Goal: Transaction & Acquisition: Purchase product/service

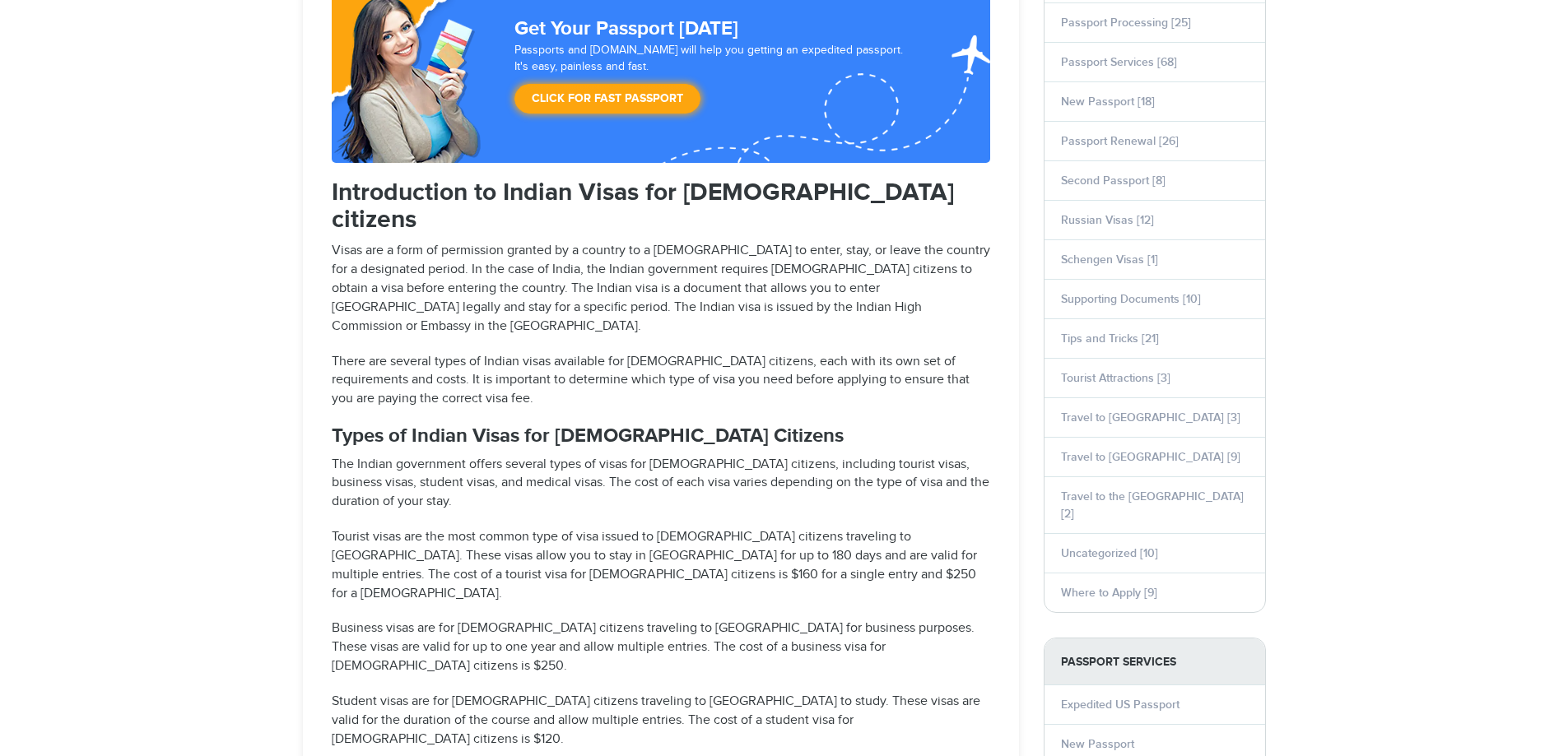
select select "**********"
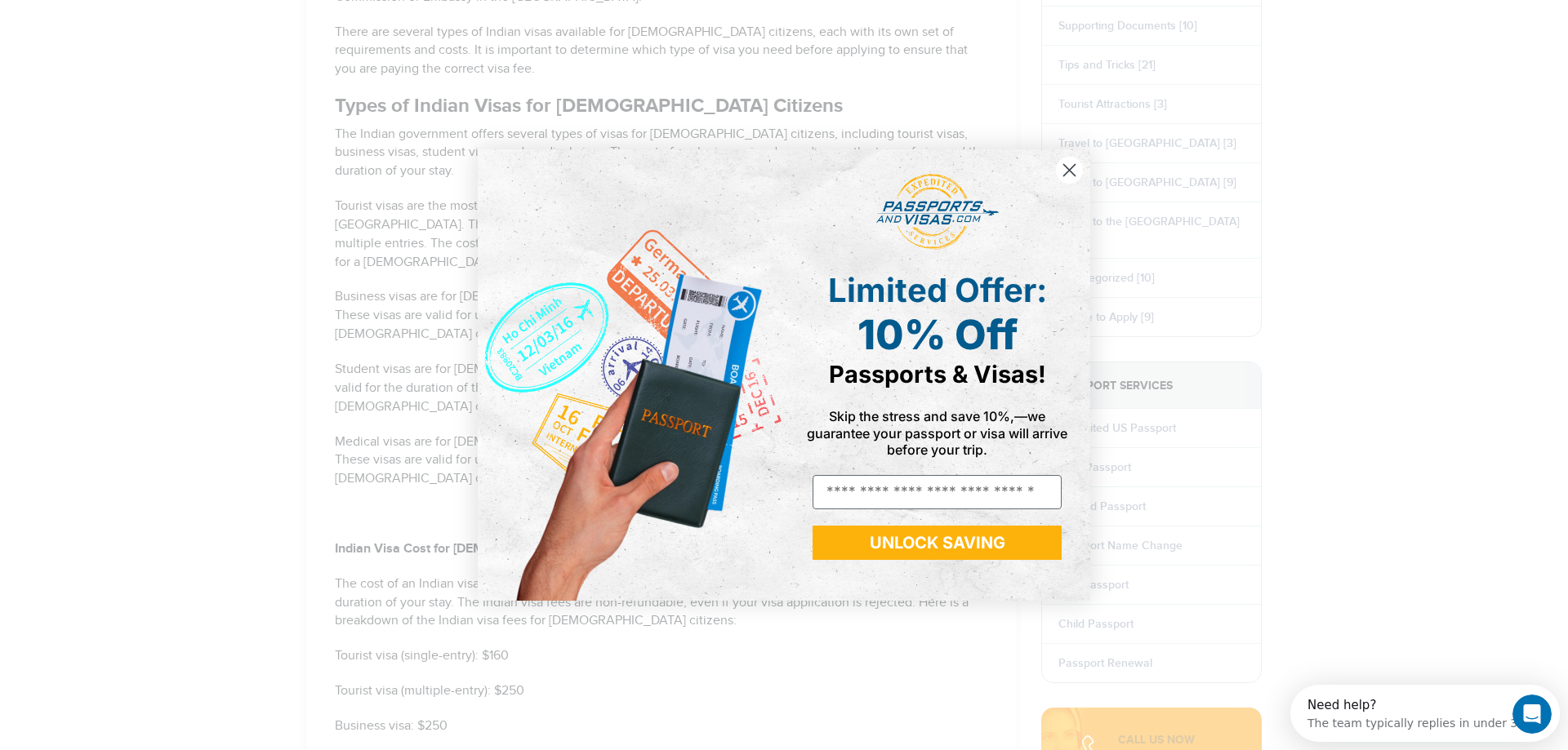
click at [1068, 163] on circle "Close dialog" at bounding box center [1070, 170] width 27 height 27
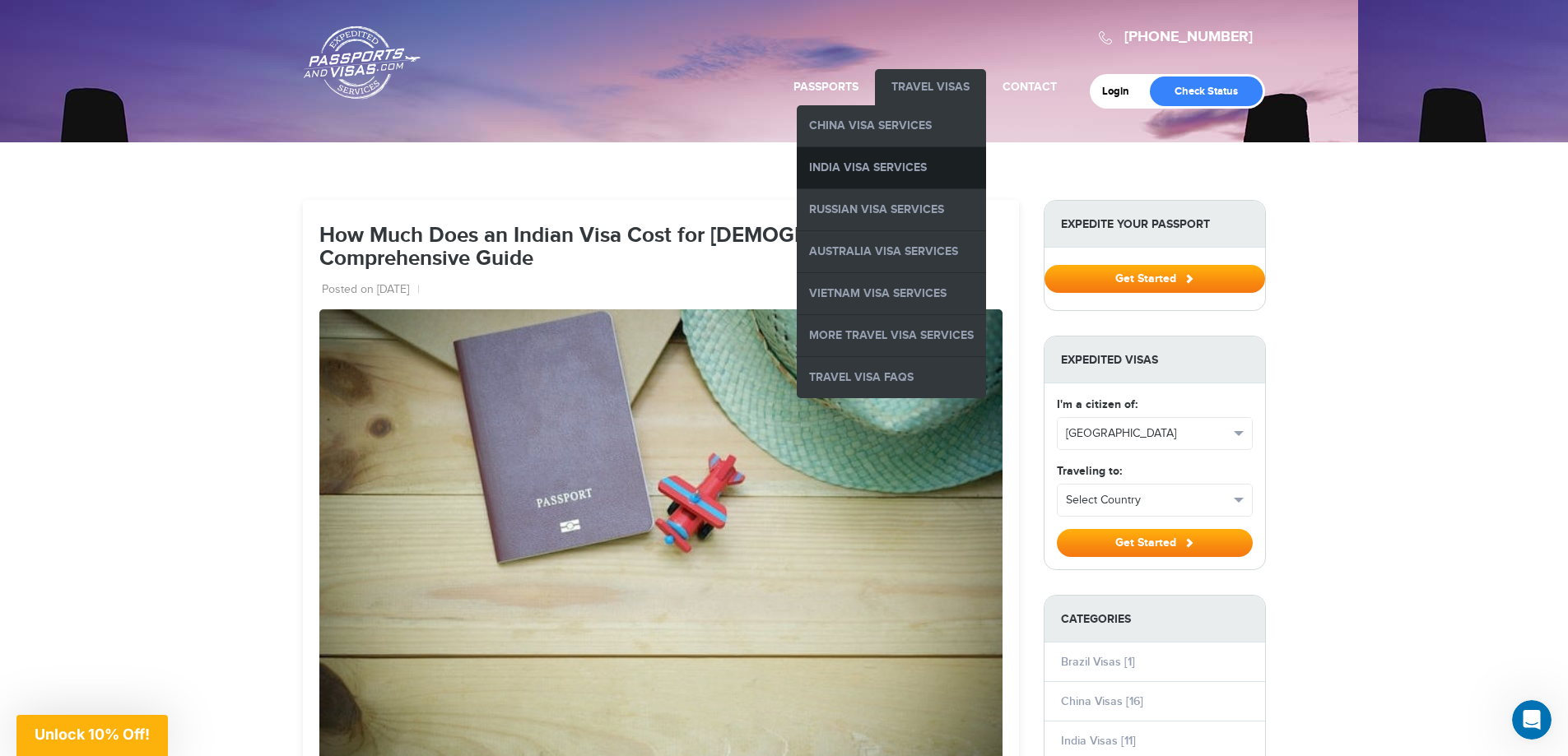
click at [891, 166] on link "India Visa Services" at bounding box center [891, 168] width 189 height 42
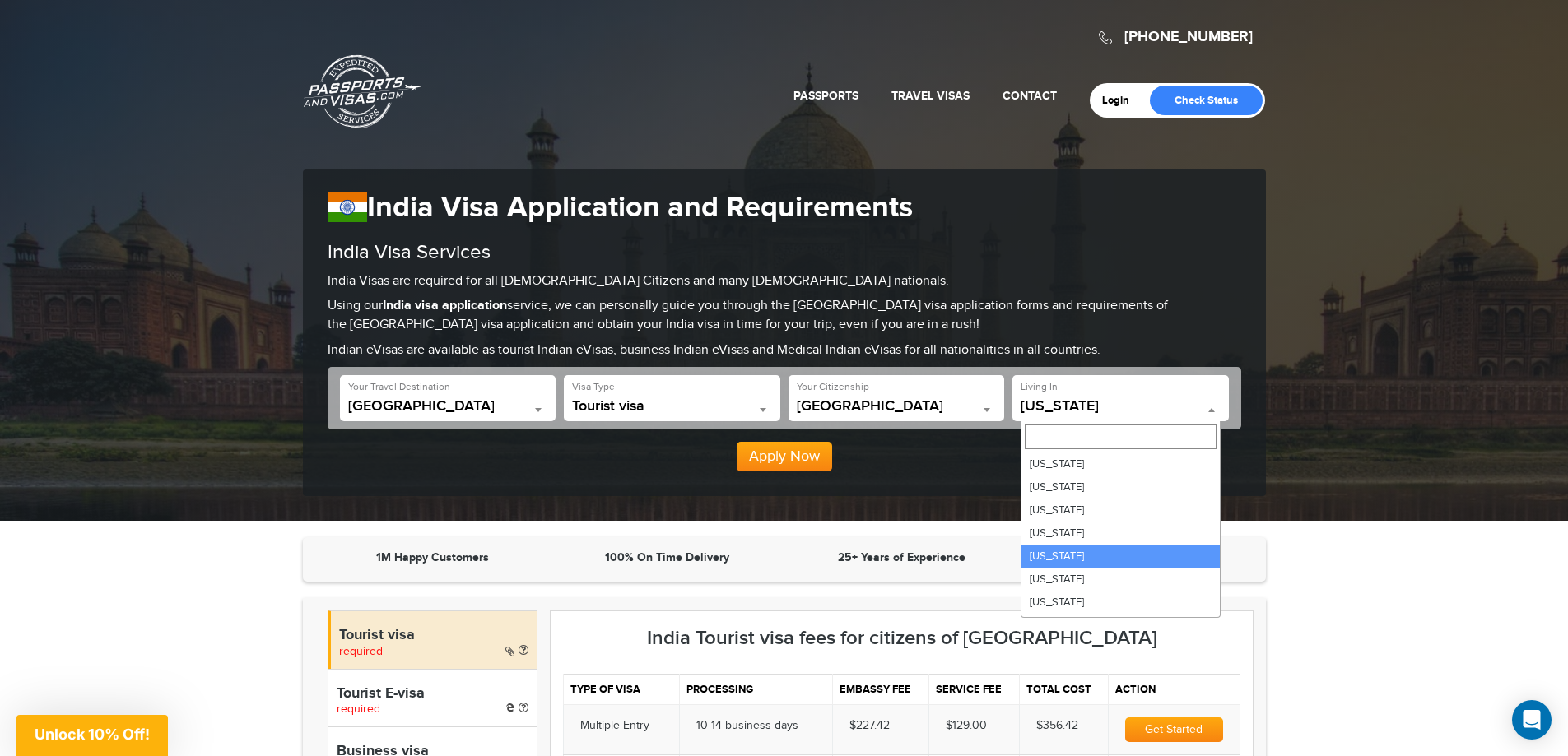
click at [1096, 406] on span "[US_STATE]" at bounding box center [1120, 406] width 200 height 16
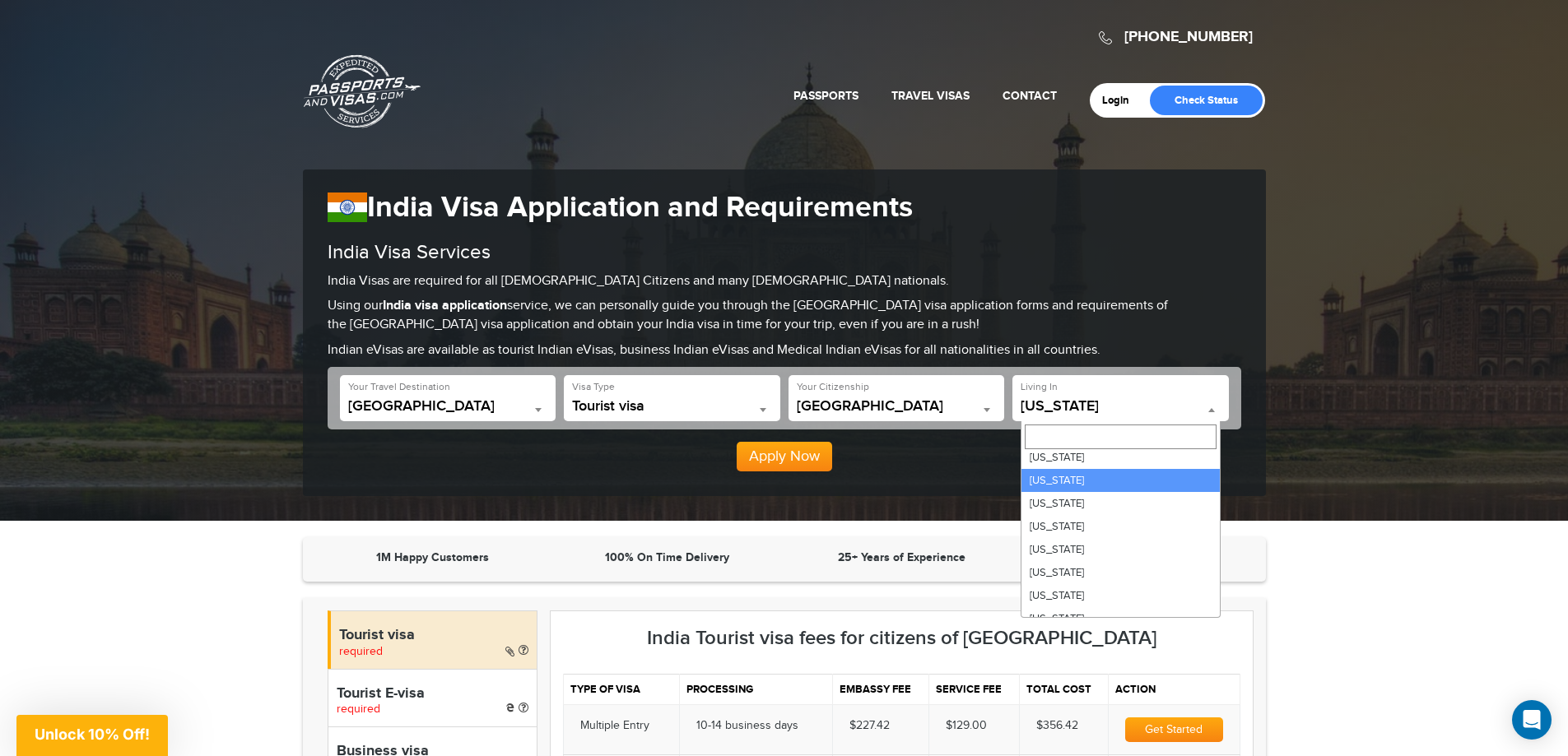
select select "**"
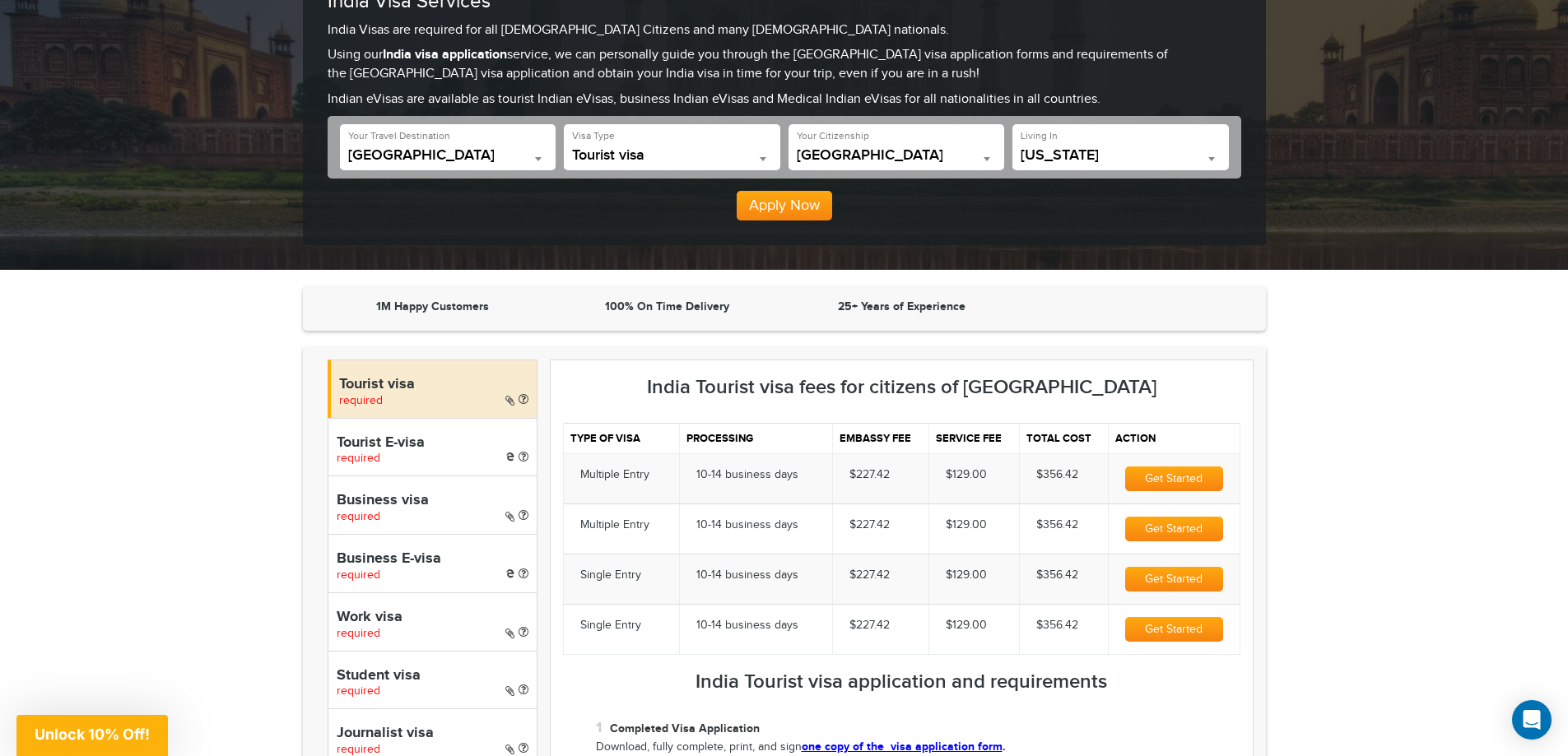
scroll to position [345, 0]
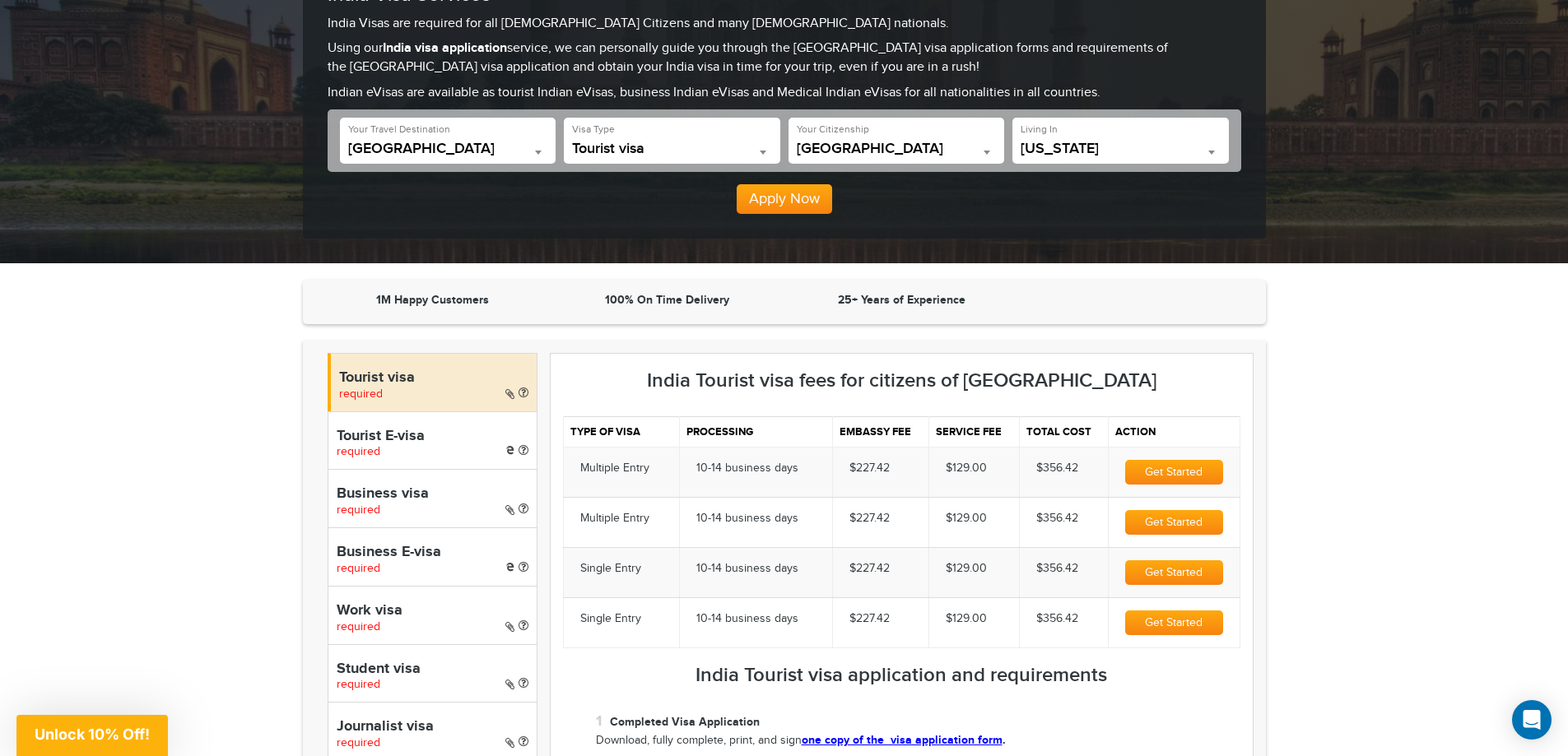
scroll to position [247, 0]
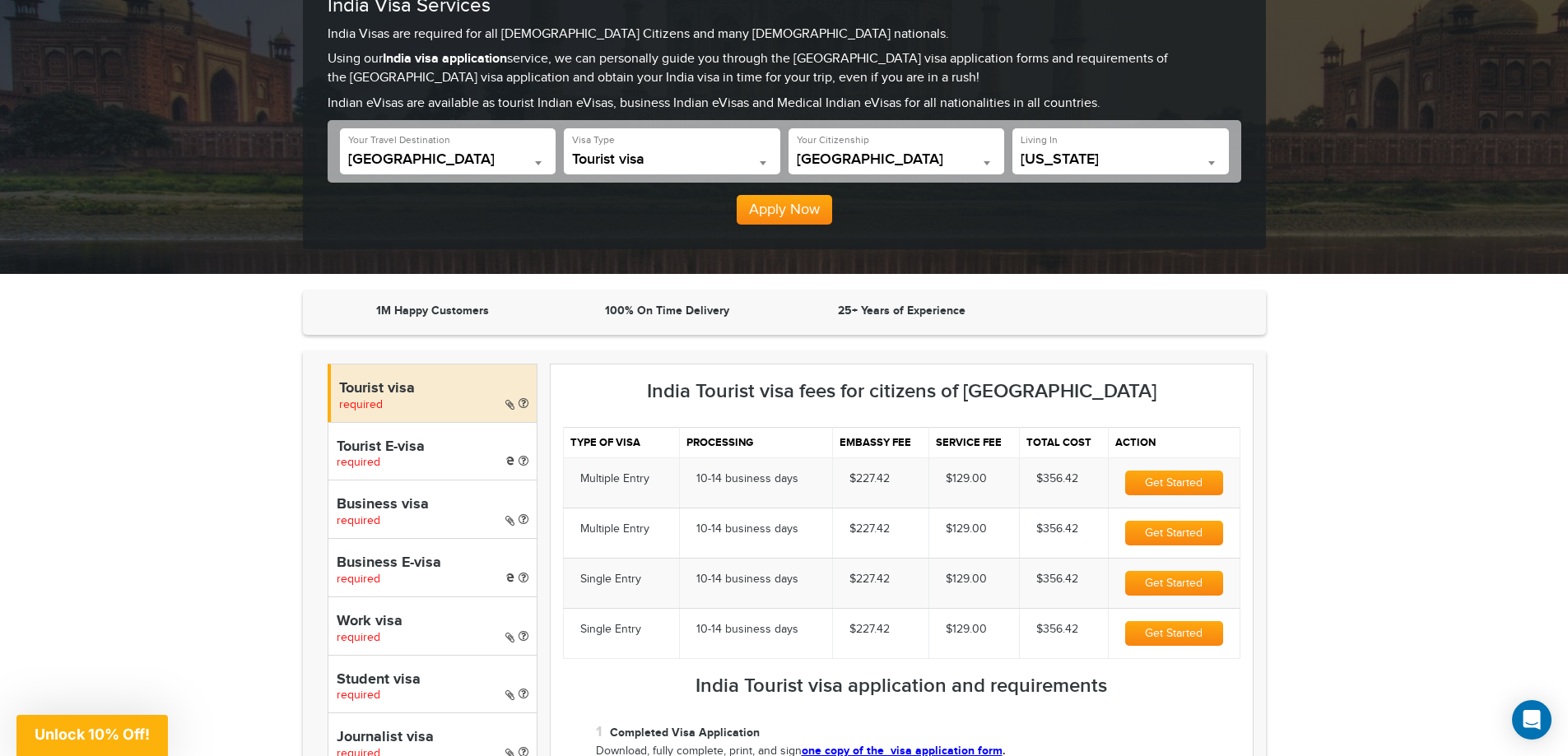
click at [989, 163] on b at bounding box center [986, 163] width 7 height 4
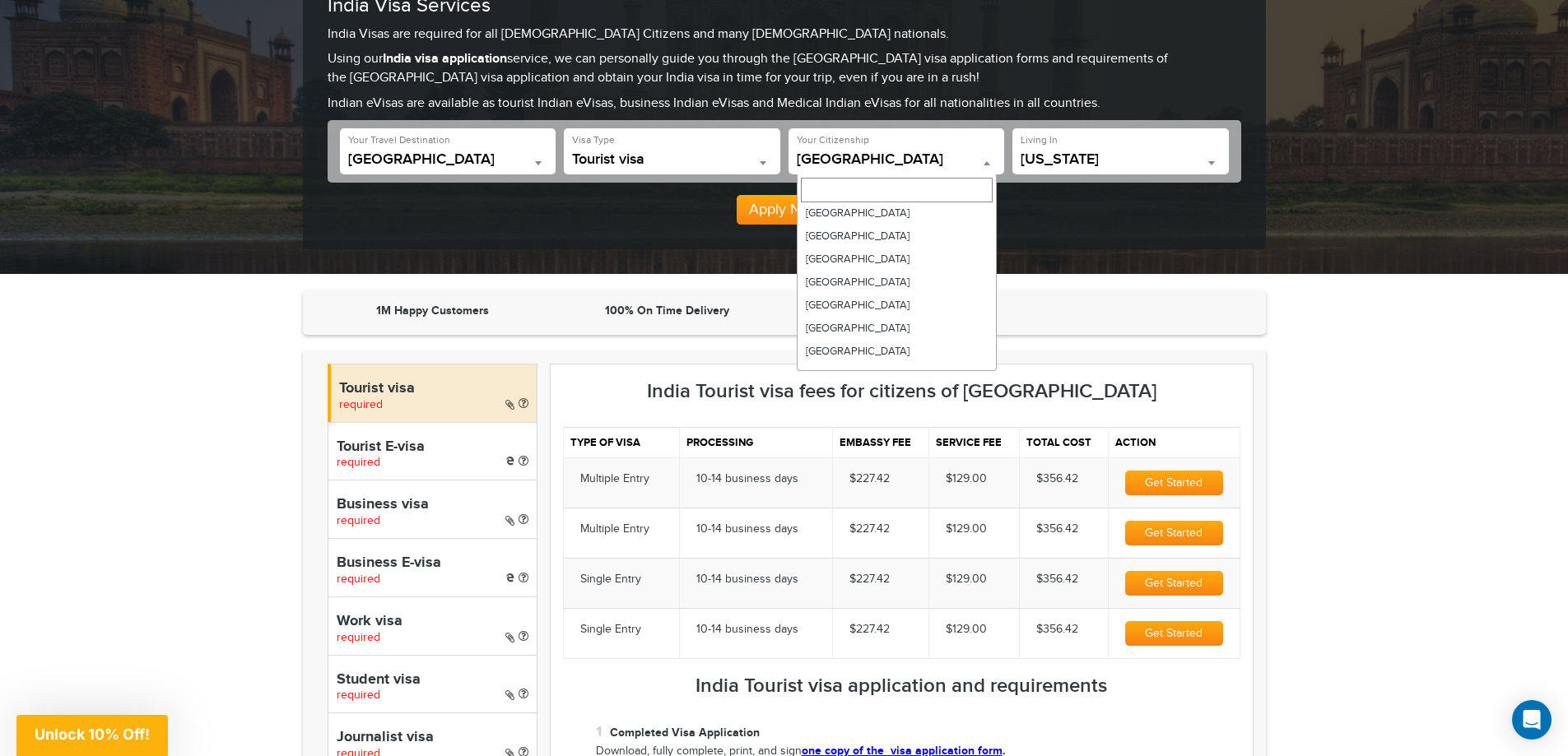
scroll to position [1616, 0]
select select "******"
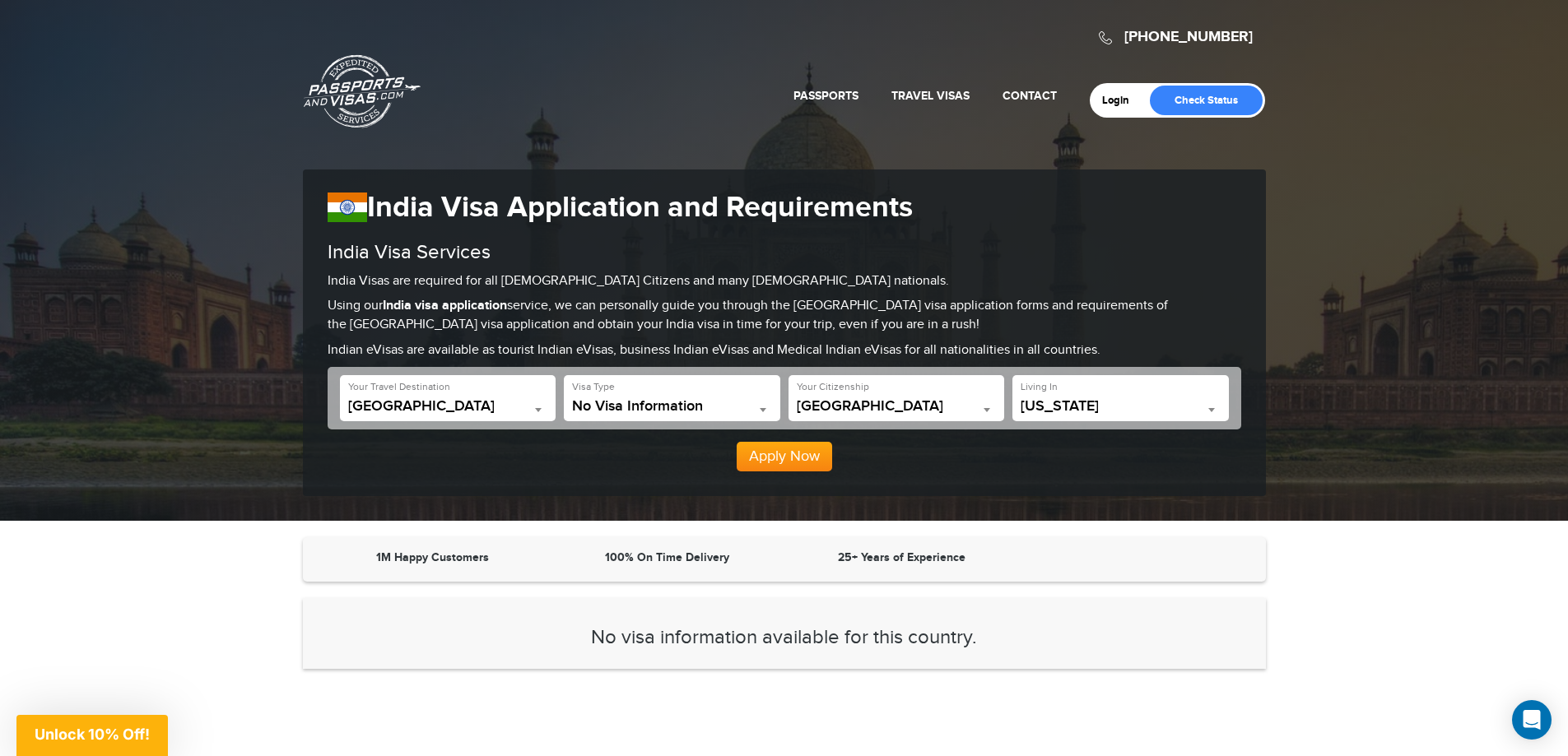
click at [1211, 409] on b at bounding box center [1211, 410] width 7 height 4
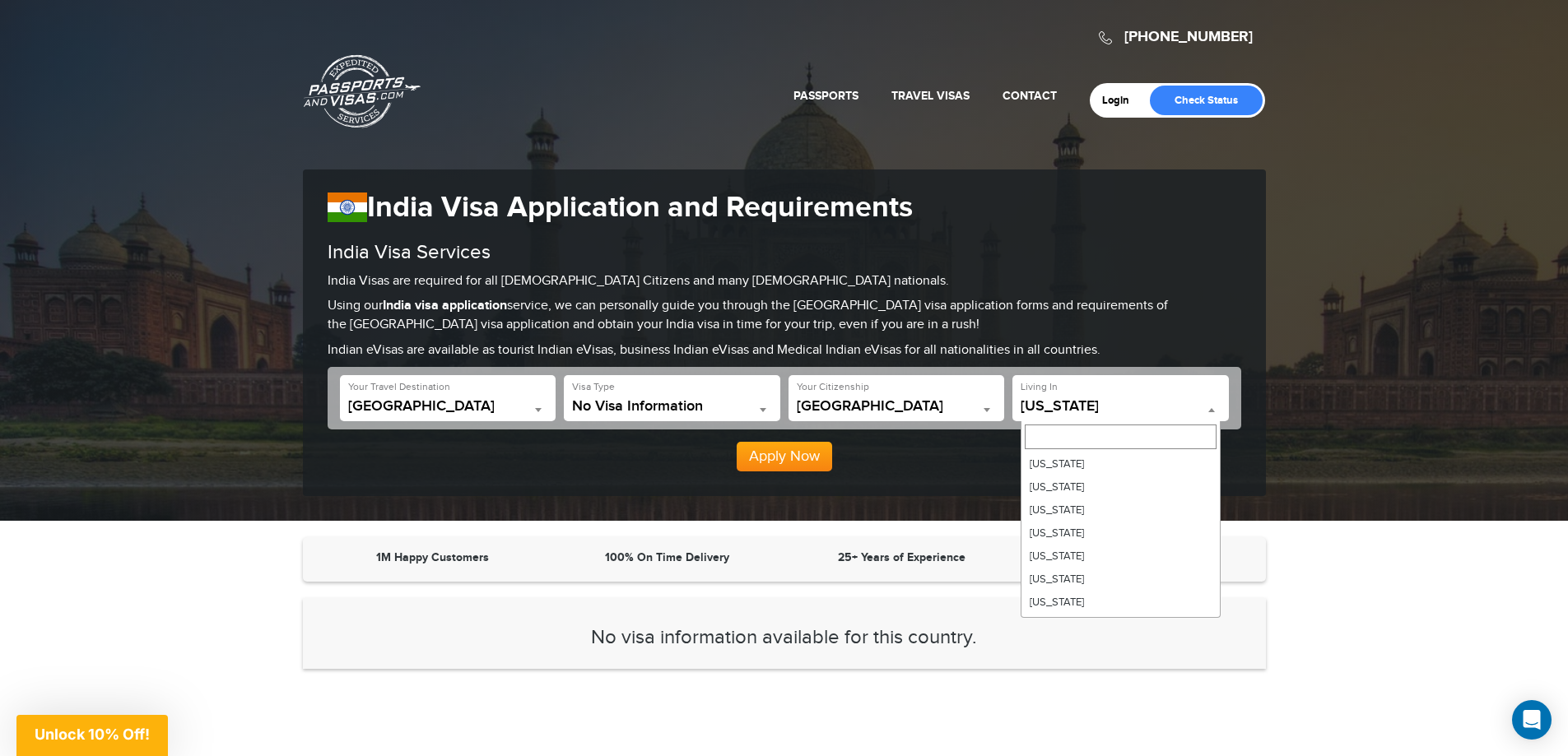
scroll to position [1011, 0]
click at [1398, 578] on section "1M Happy Customers 100% On Time Delivery 25+ Years of Experience No visa inform…" at bounding box center [784, 711] width 1568 height 346
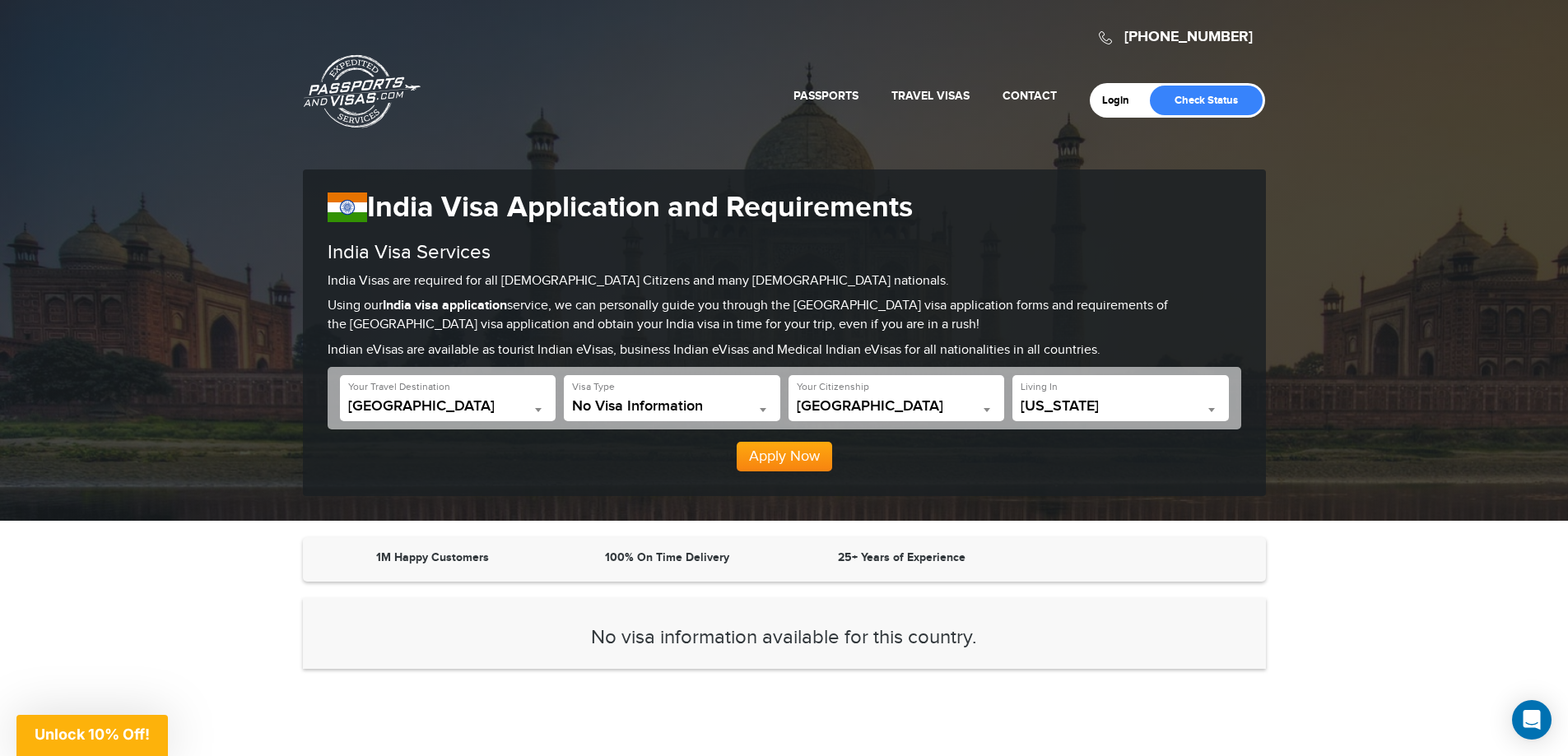
click at [761, 408] on b at bounding box center [763, 410] width 7 height 4
click at [803, 458] on button "Apply Now" at bounding box center [784, 457] width 96 height 30
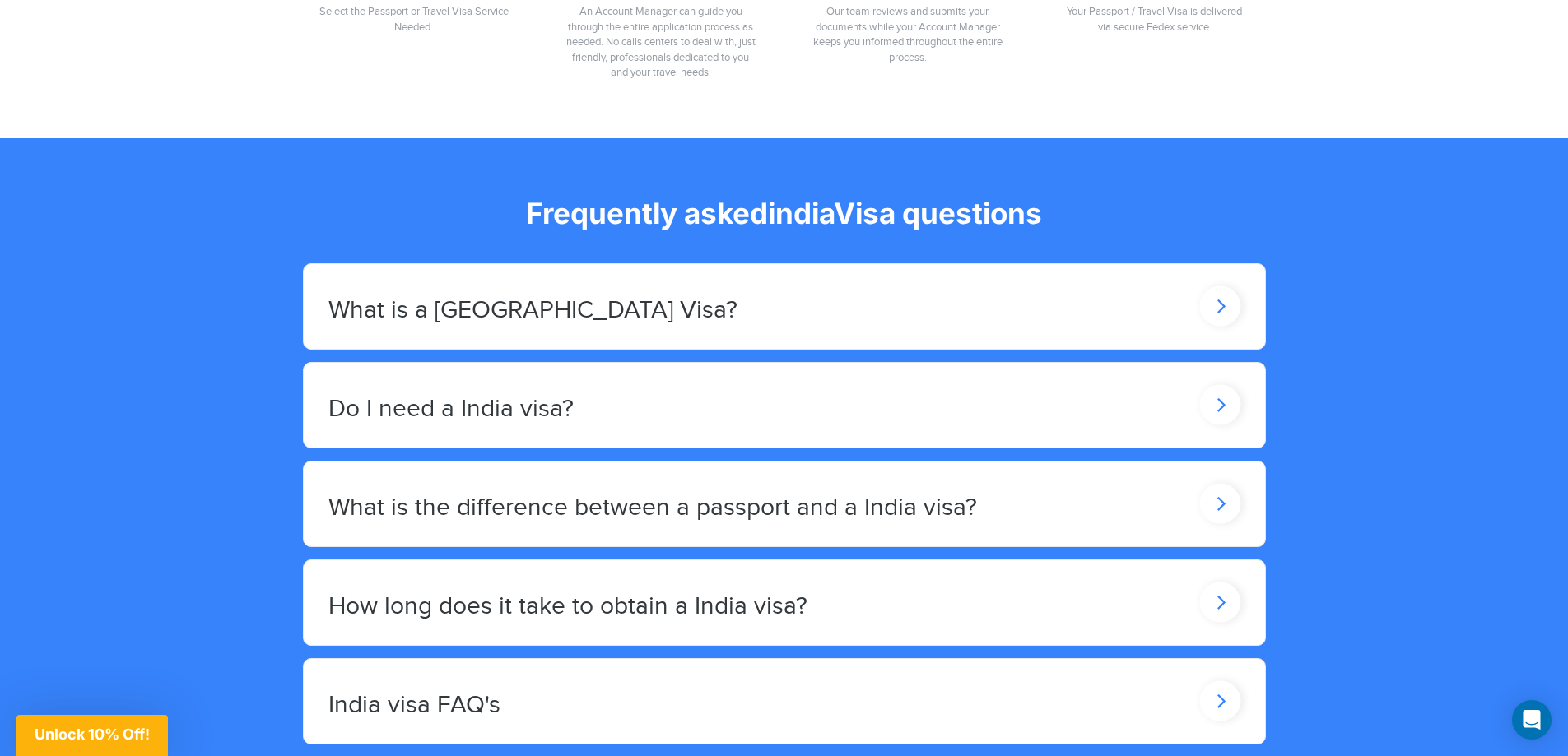
scroll to position [1339, 0]
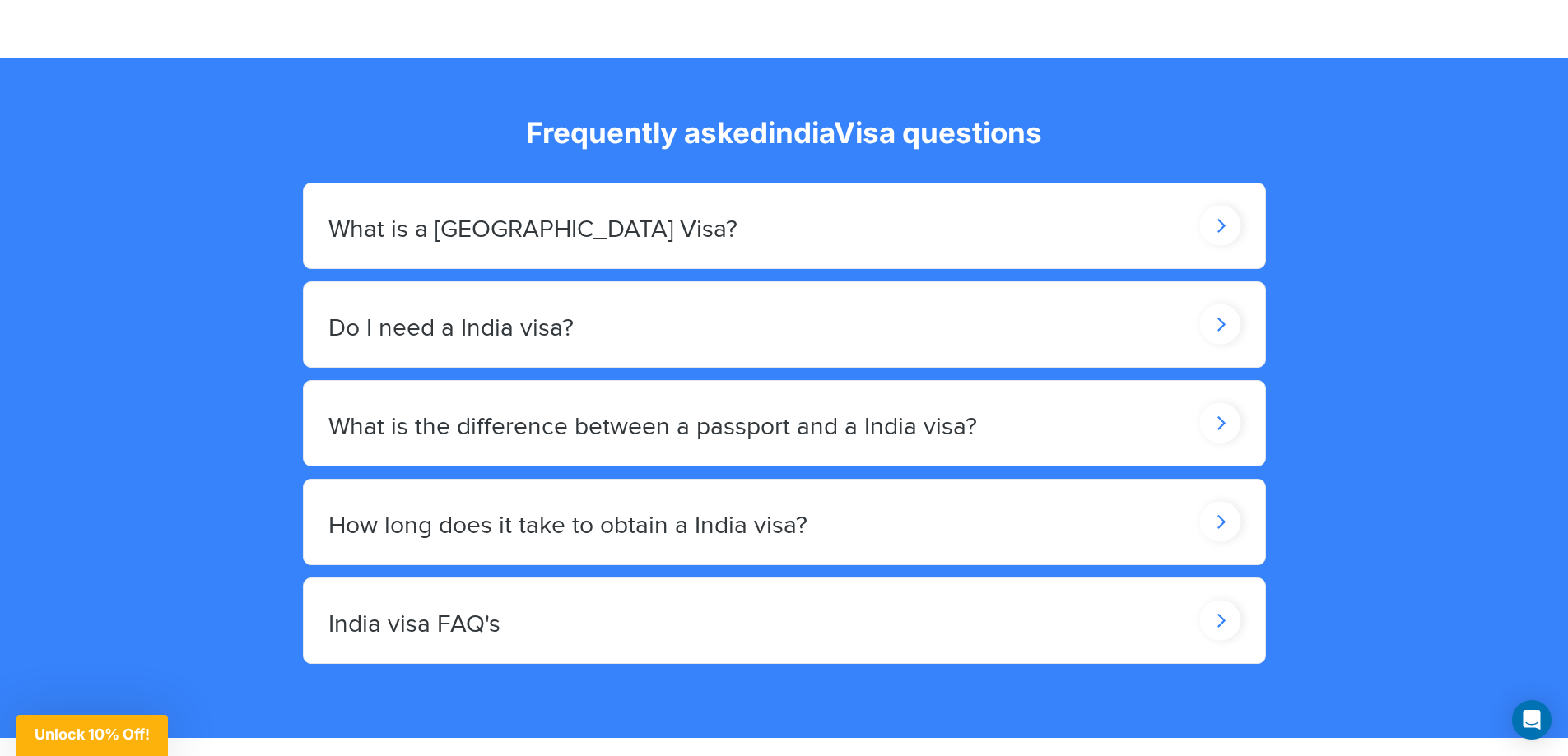
click at [780, 640] on div "India visa FAQ's" at bounding box center [783, 621] width 961 height 85
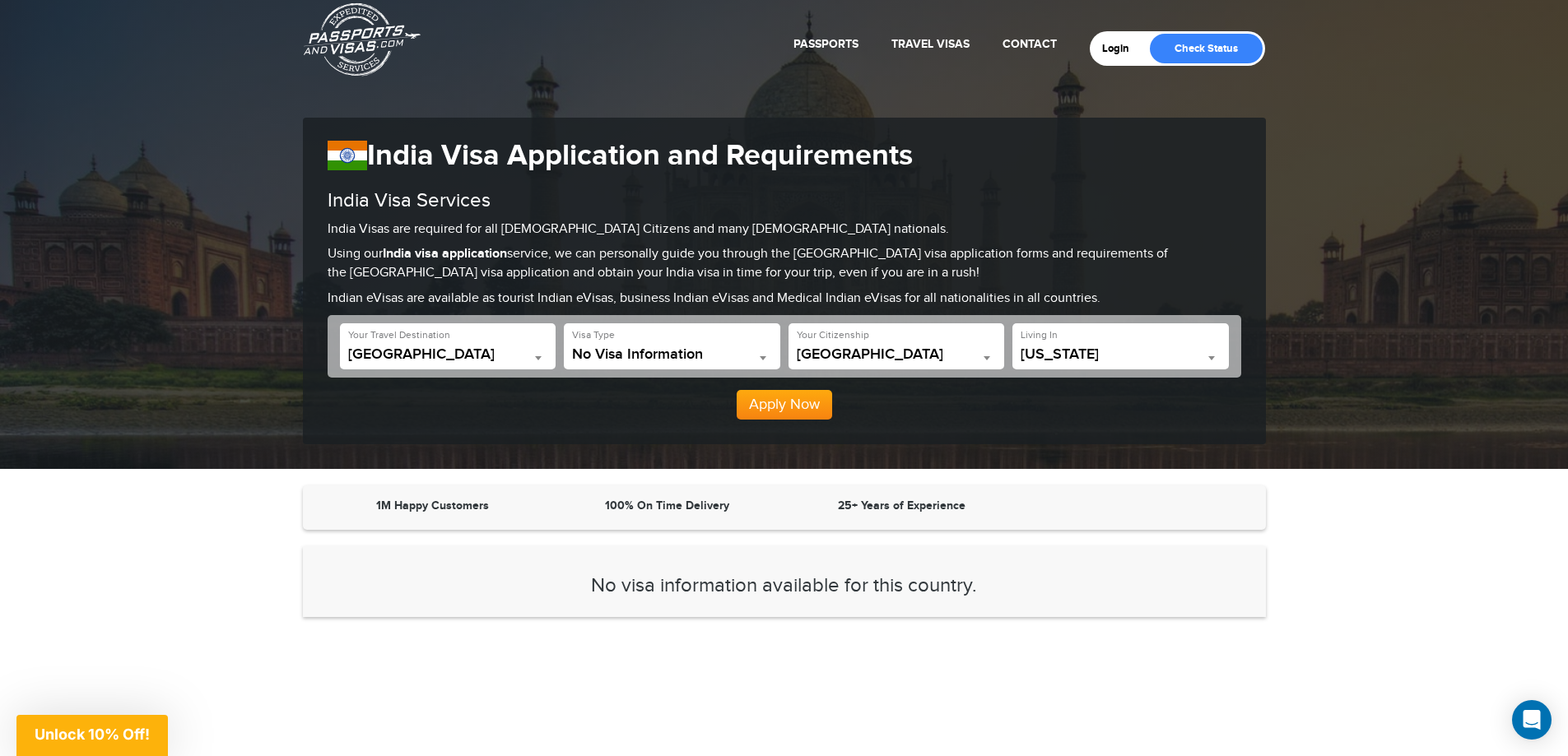
scroll to position [0, 0]
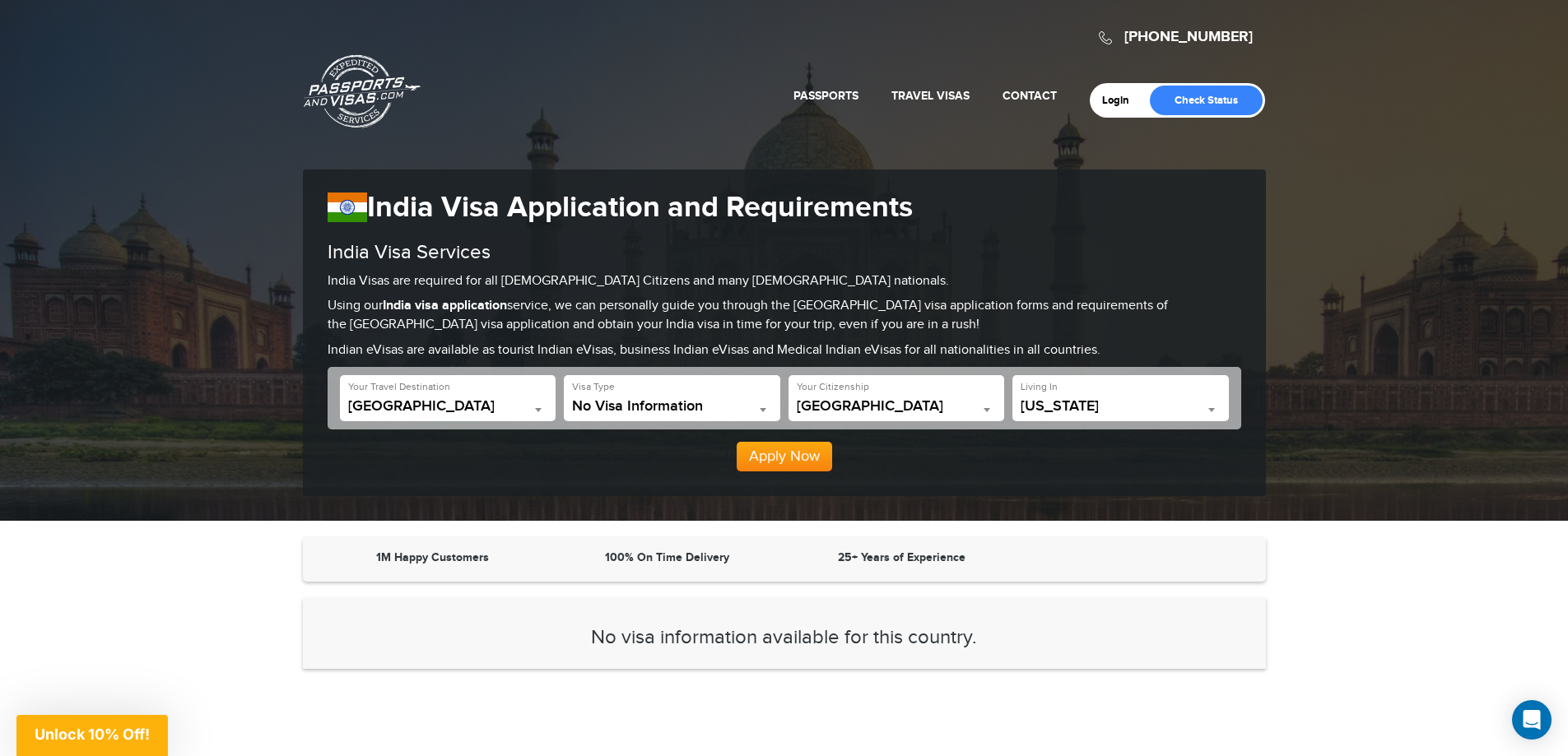
click at [532, 406] on span at bounding box center [538, 409] width 16 height 21
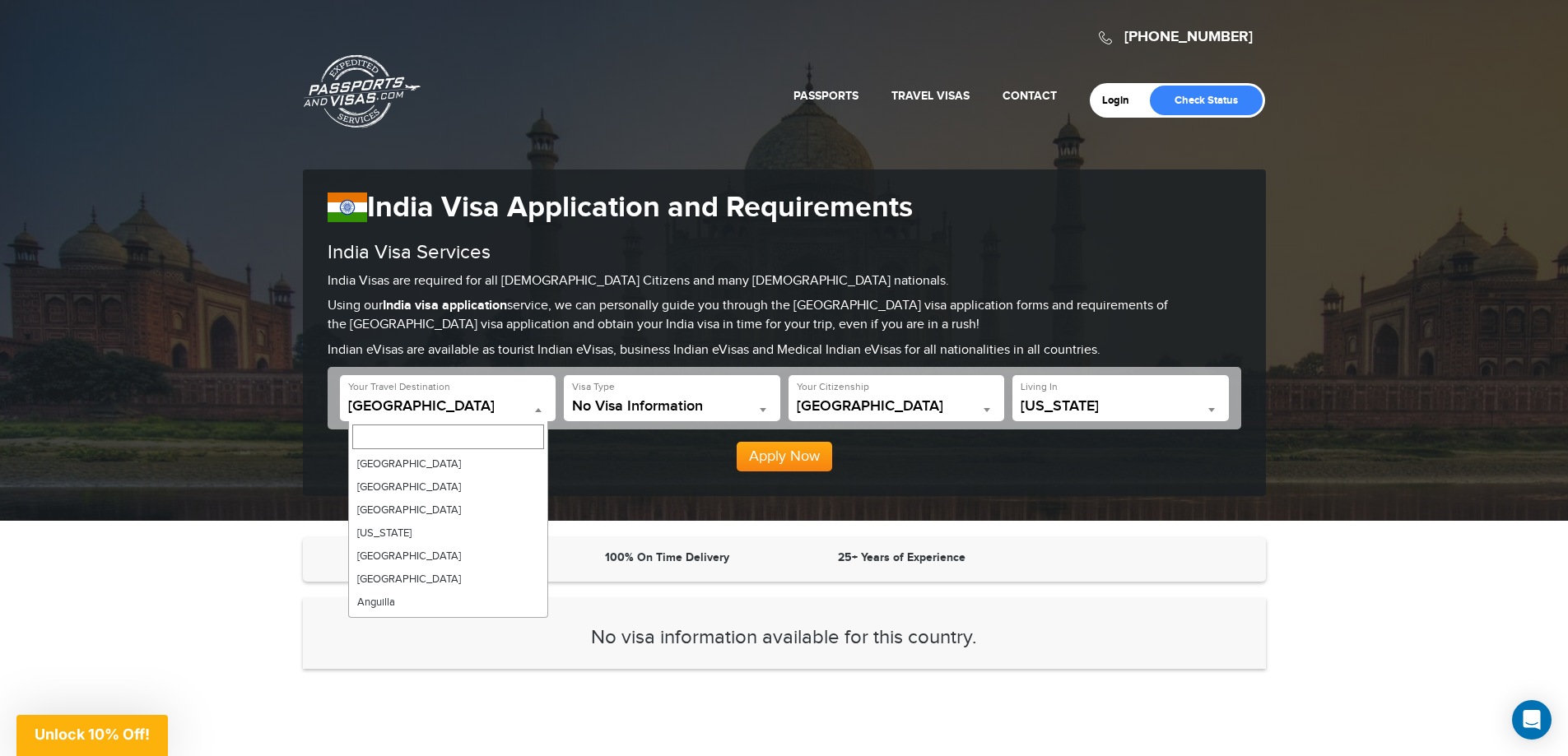
scroll to position [2282, 0]
click at [532, 406] on span at bounding box center [538, 409] width 16 height 21
click at [646, 407] on span "No Visa Information" at bounding box center [671, 406] width 200 height 16
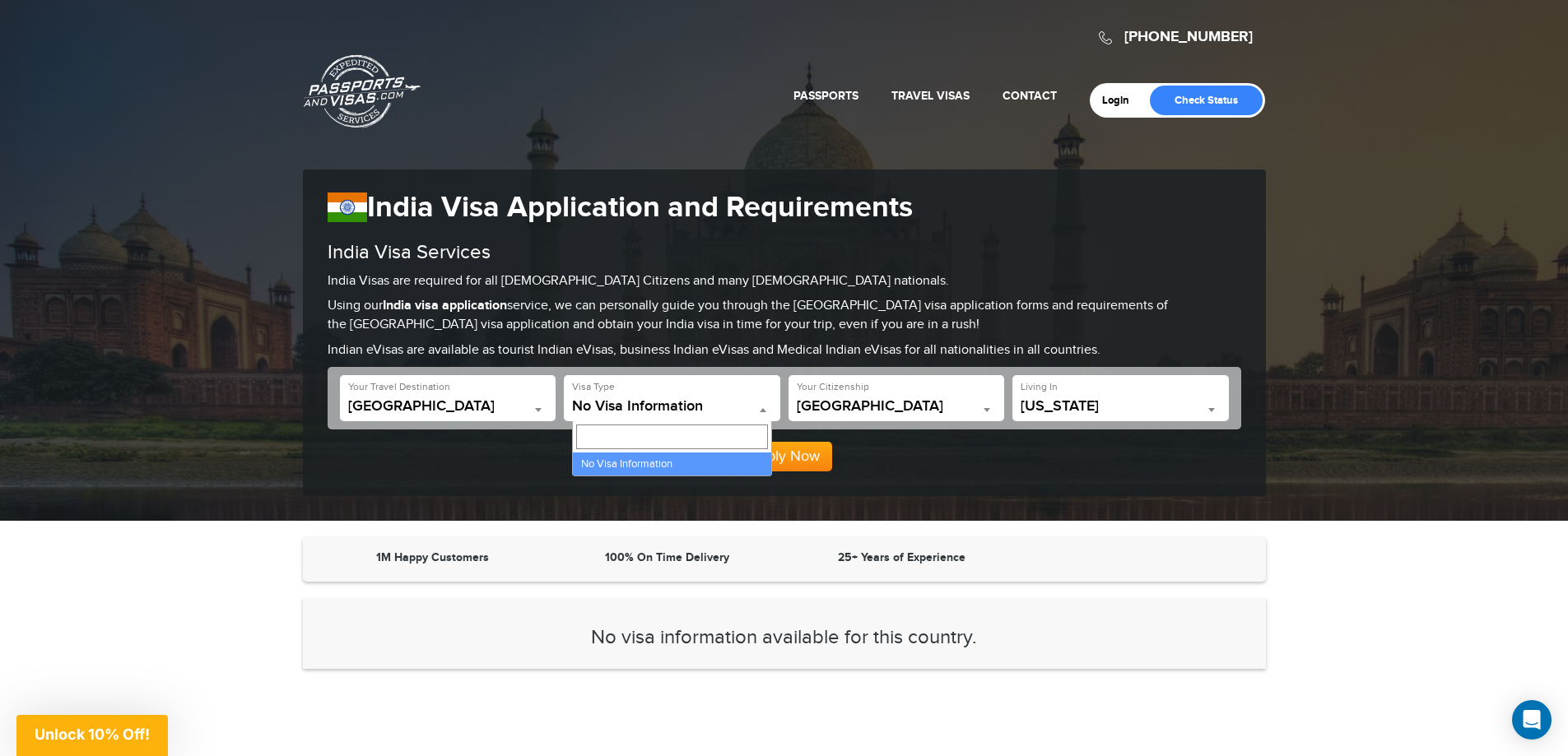
click at [647, 436] on input "Search" at bounding box center [672, 437] width 192 height 25
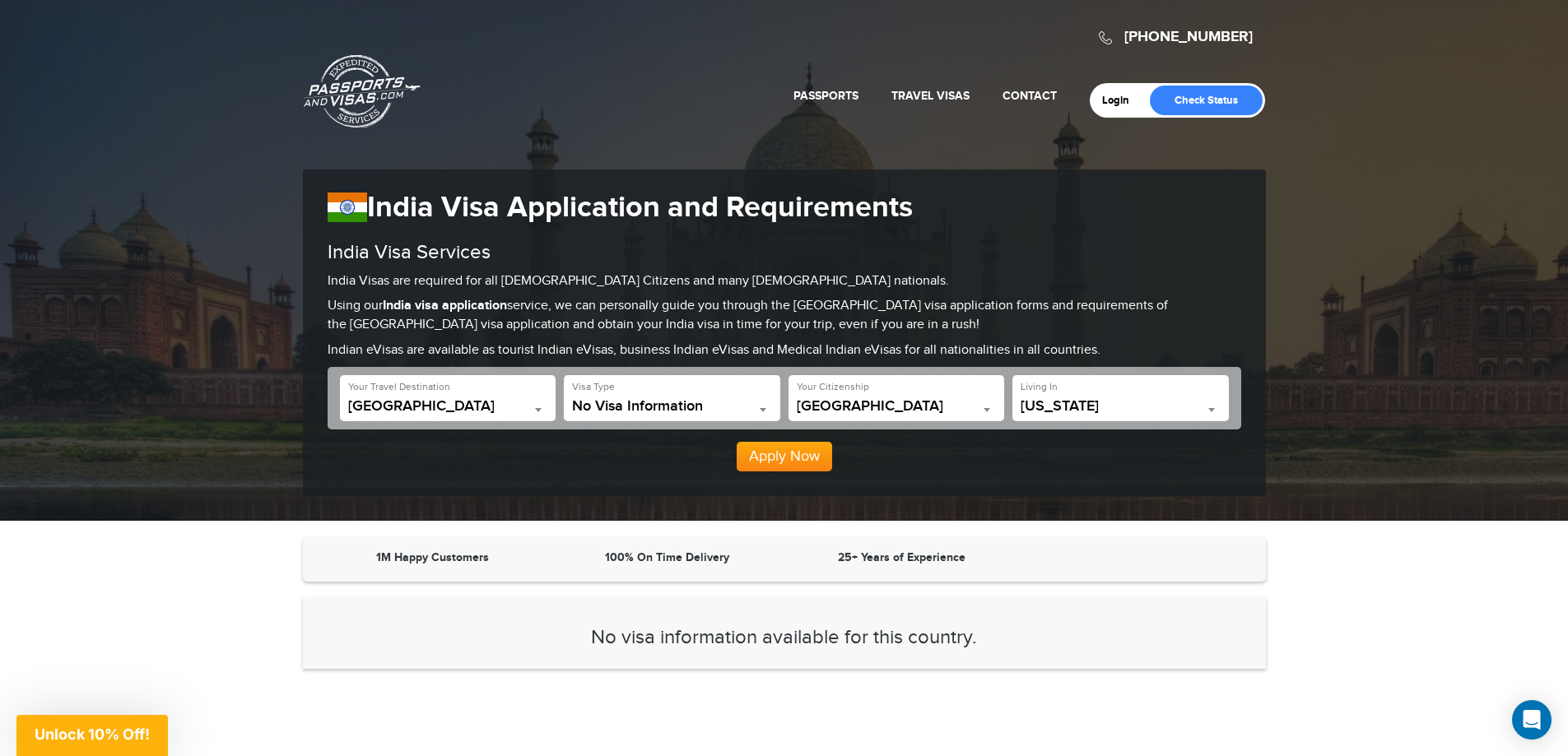
click at [639, 393] on div "**********" at bounding box center [672, 399] width 216 height 46
